Goal: Transaction & Acquisition: Purchase product/service

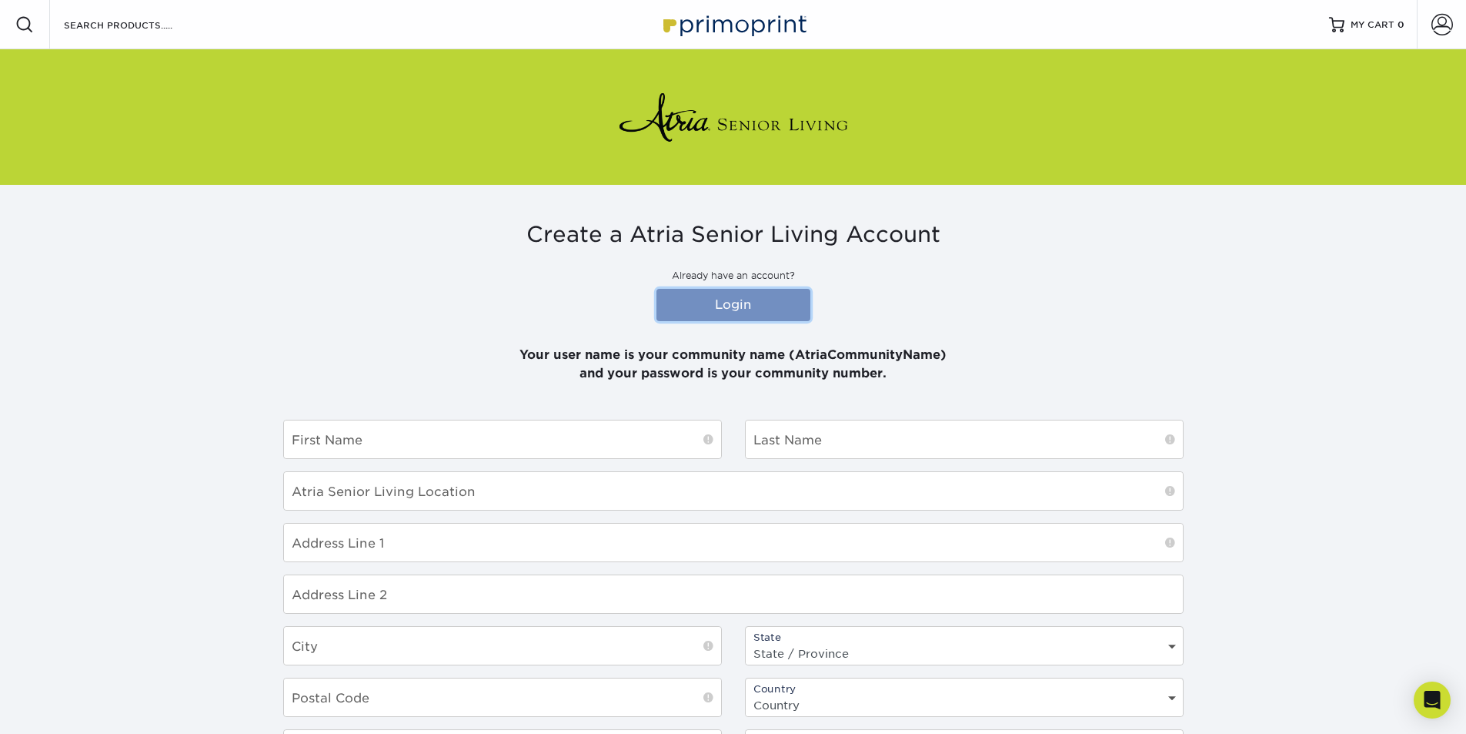
click at [703, 308] on link "Login" at bounding box center [734, 305] width 154 height 32
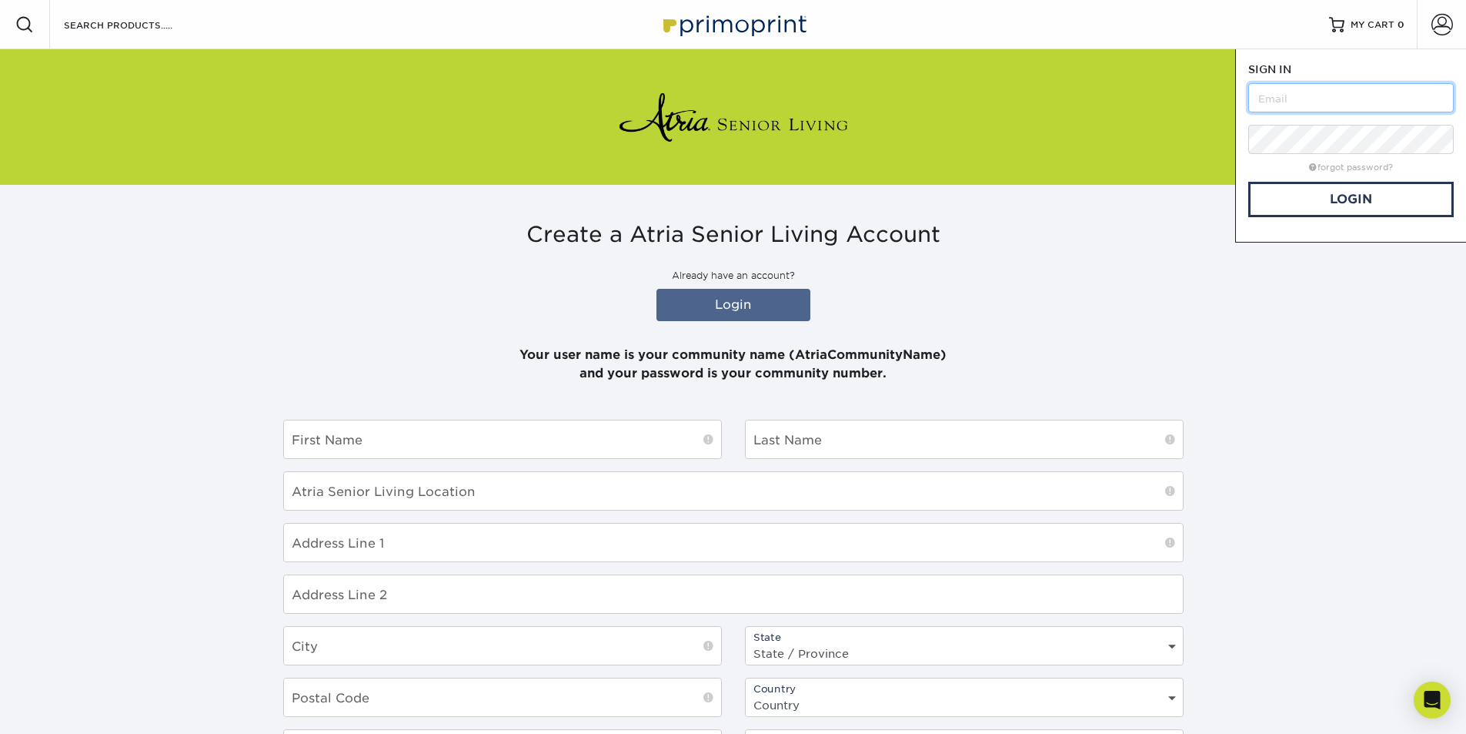
click at [1329, 99] on input "text" at bounding box center [1351, 97] width 206 height 29
type input "AtriaLafayetteHill"
click at [1362, 191] on link "Login" at bounding box center [1351, 199] width 206 height 35
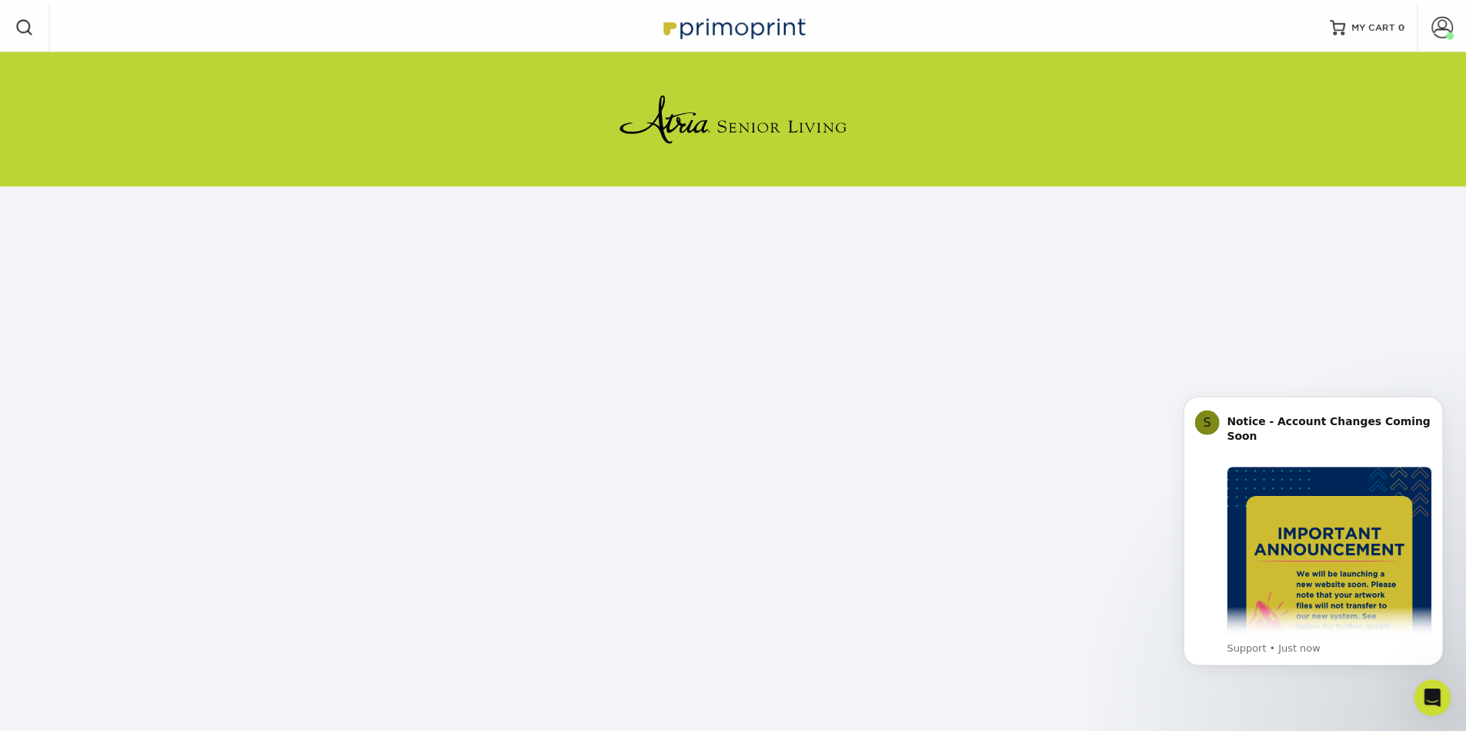
scroll to position [135, 0]
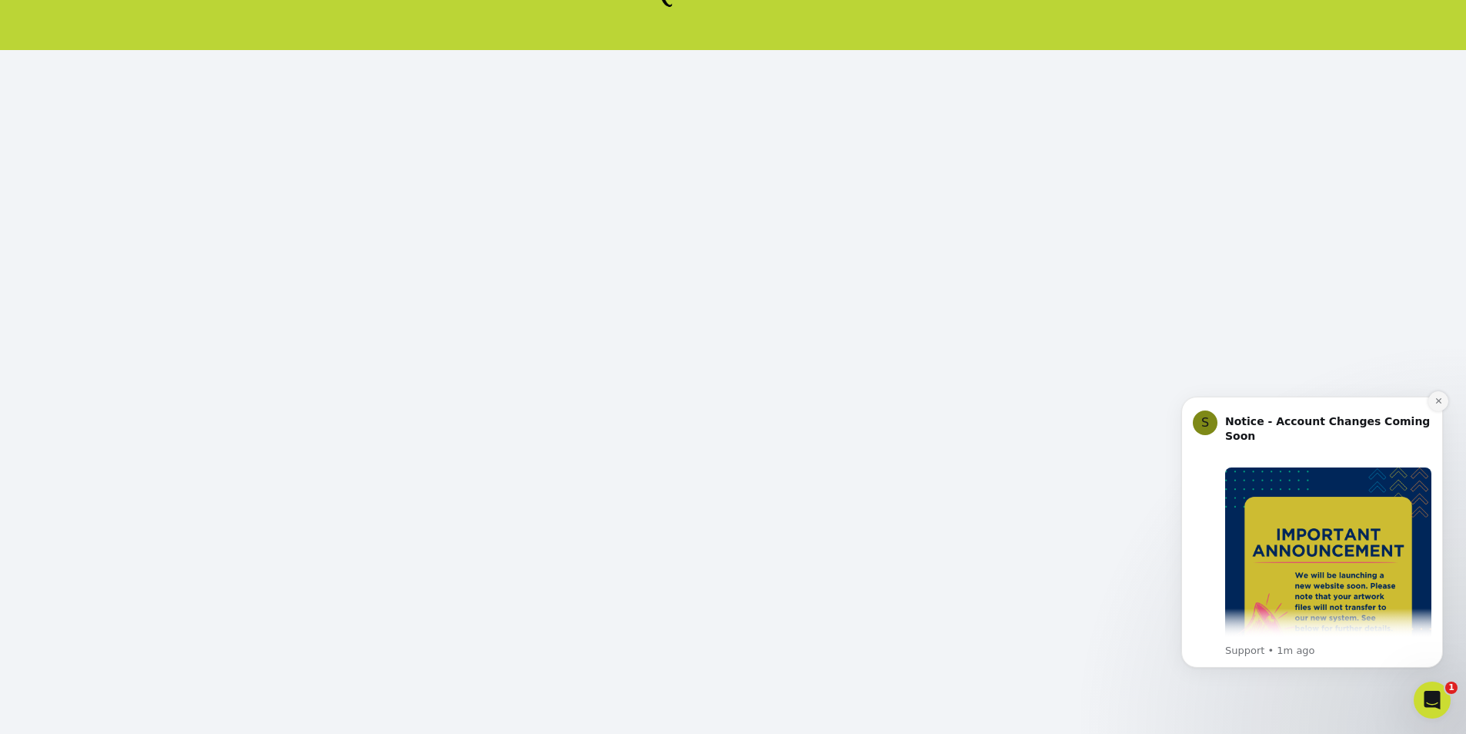
click at [1438, 399] on icon "Dismiss notification" at bounding box center [1439, 400] width 8 height 8
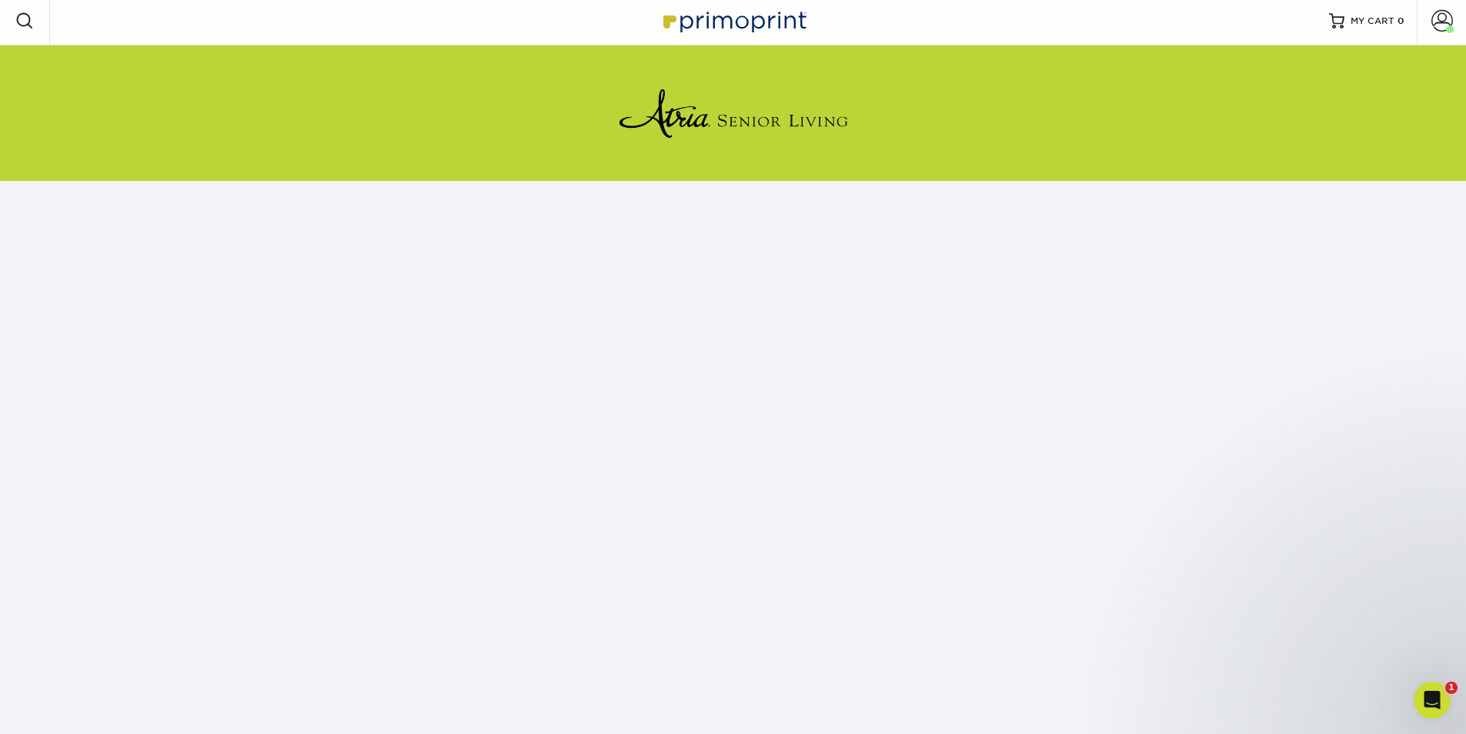
scroll to position [0, 0]
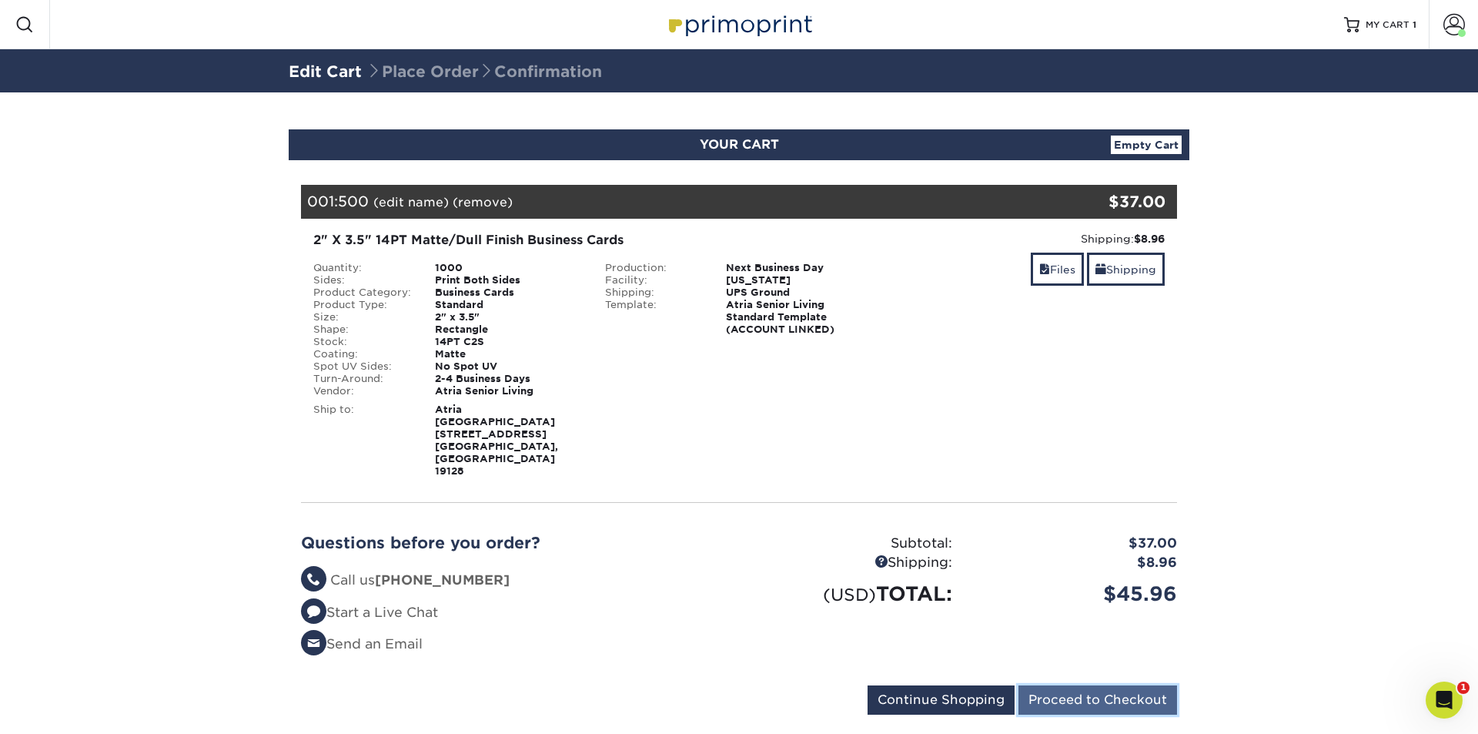
click at [1109, 685] on input "Proceed to Checkout" at bounding box center [1097, 699] width 159 height 29
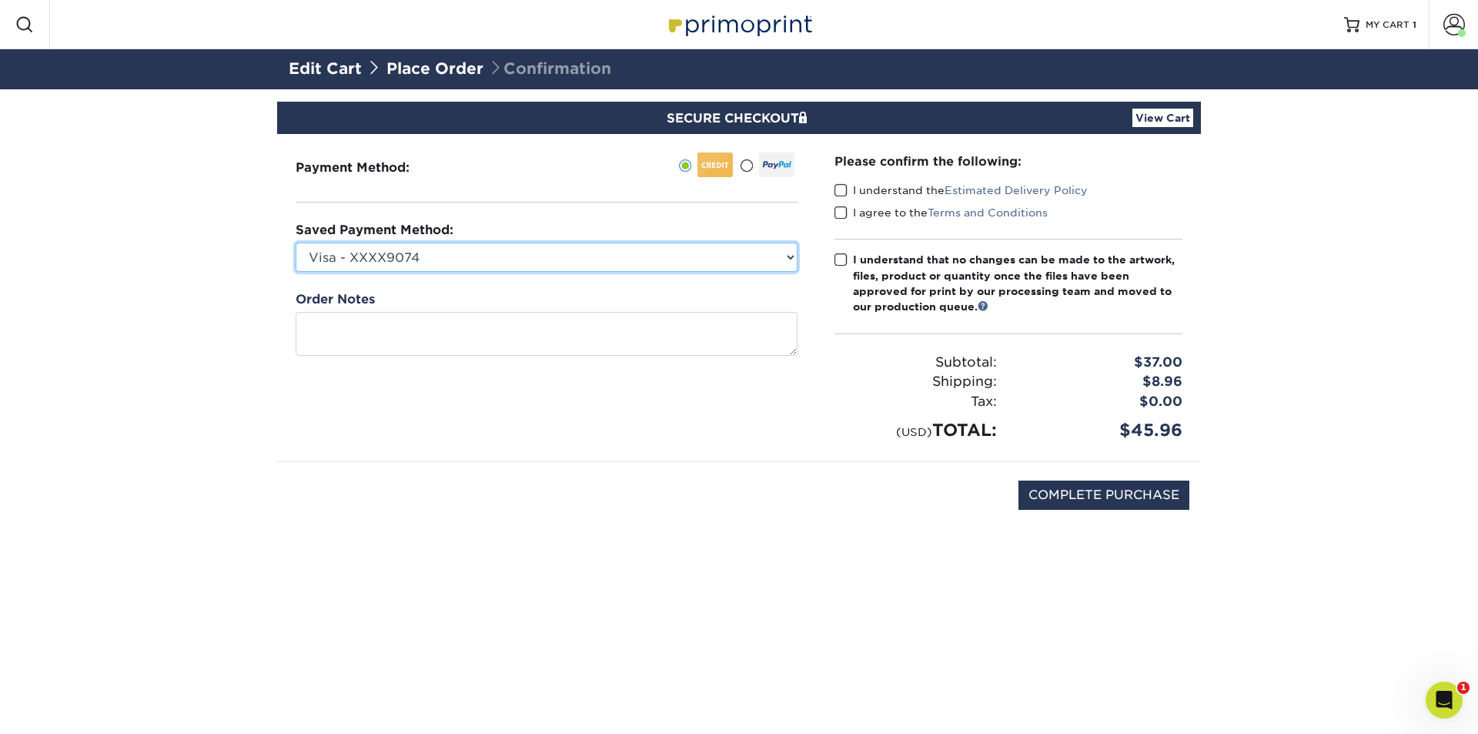
click at [794, 258] on select "Visa - XXXX9074 Visa - XXXX1866 Visa - XXXX8054 Visa - XXXX5551 Visa - XXXX3788…" at bounding box center [547, 256] width 502 height 29
click at [839, 189] on span at bounding box center [840, 190] width 13 height 15
click at [0, 0] on input "I understand the Estimated Delivery Policy" at bounding box center [0, 0] width 0 height 0
click at [838, 216] on span at bounding box center [840, 213] width 13 height 15
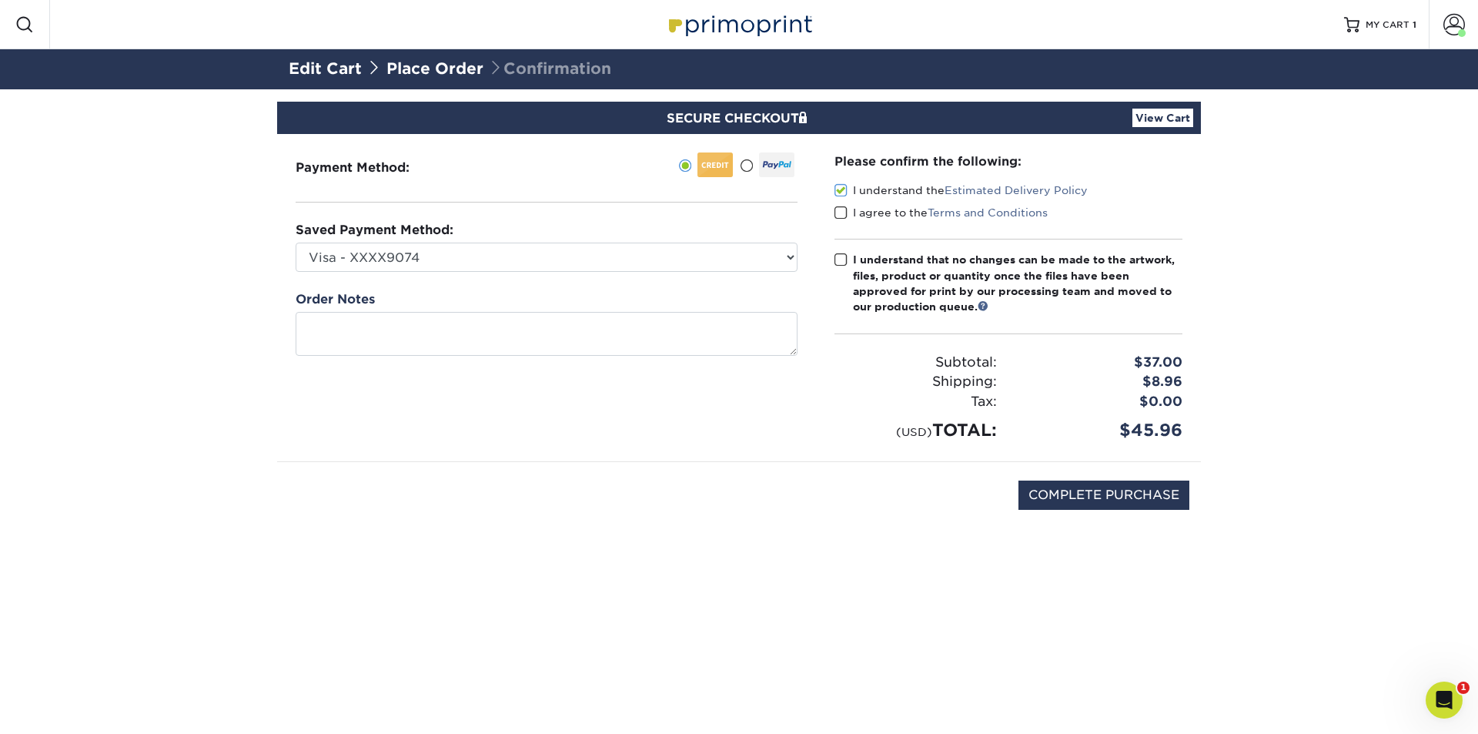
click at [0, 0] on input "I agree to the Terms and Conditions" at bounding box center [0, 0] width 0 height 0
click at [843, 256] on span at bounding box center [840, 259] width 13 height 15
click at [0, 0] on input "I understand that no changes can be made to the artwork, files, product or quan…" at bounding box center [0, 0] width 0 height 0
